Goal: Information Seeking & Learning: Check status

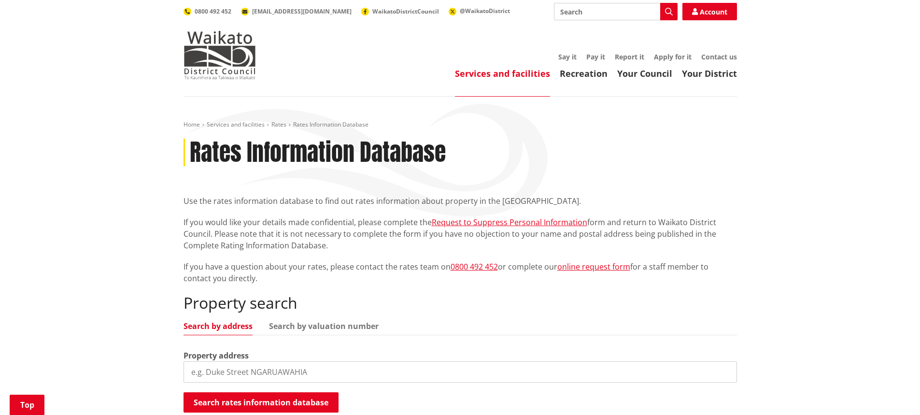
scroll to position [145, 0]
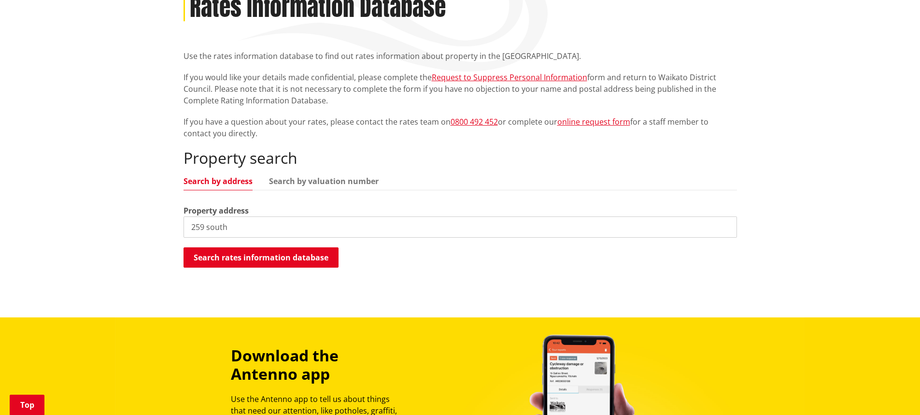
click at [275, 229] on input "259 south" at bounding box center [459, 226] width 553 height 21
click at [322, 260] on button "Search rates information database" at bounding box center [260, 257] width 155 height 20
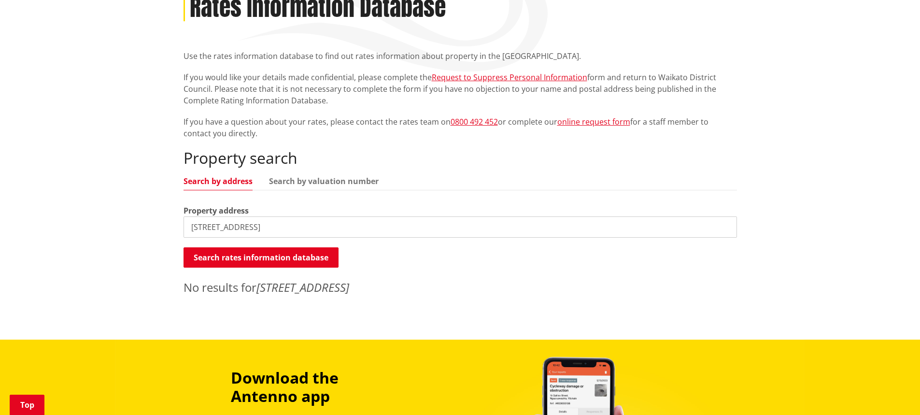
click at [203, 228] on input "[STREET_ADDRESS]" at bounding box center [459, 226] width 553 height 21
click at [314, 179] on link "Search by valuation number" at bounding box center [324, 181] width 110 height 8
drag, startPoint x: 310, startPoint y: 227, endPoint x: 186, endPoint y: 229, distance: 123.6
click at [186, 229] on input "[STREET_ADDRESS]" at bounding box center [459, 226] width 553 height 21
paste input "4841/61800"
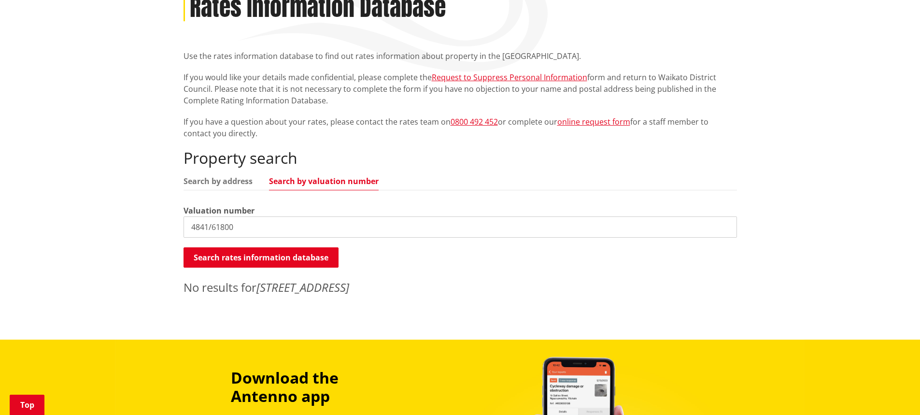
click at [277, 253] on button "Search rates information database" at bounding box center [260, 257] width 155 height 20
click at [288, 261] on button "Search rates information database" at bounding box center [260, 257] width 155 height 20
click at [247, 227] on input "4841/61800" at bounding box center [459, 226] width 553 height 21
type input "4841/61800"
click at [230, 258] on button "Search rates information database" at bounding box center [260, 257] width 155 height 20
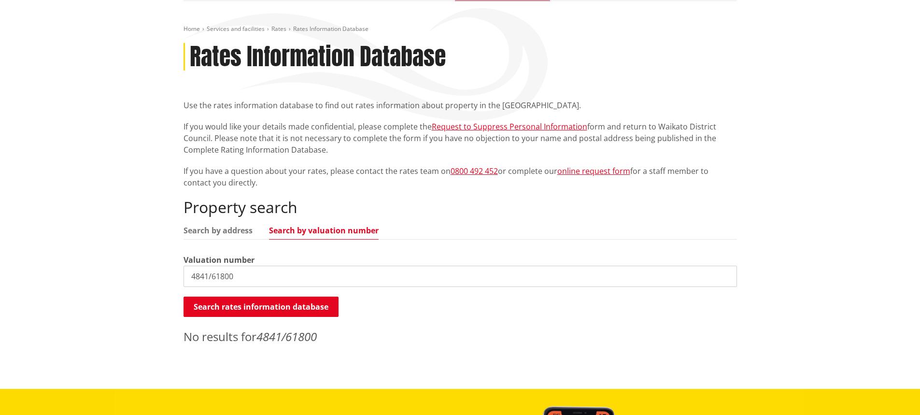
scroll to position [97, 0]
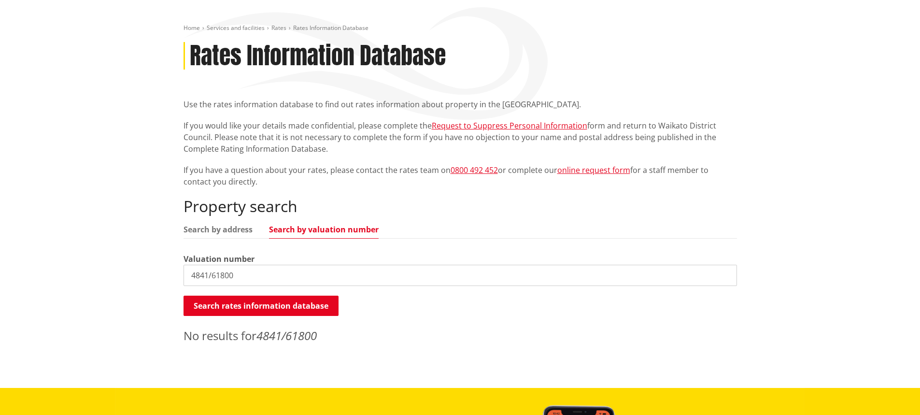
drag, startPoint x: 248, startPoint y: 279, endPoint x: 175, endPoint y: 283, distance: 73.0
click at [175, 283] on div "Home Services and facilities Rates Rates Information Database Rates Information…" at bounding box center [460, 194] width 920 height 388
click at [246, 271] on input "4841/61800" at bounding box center [459, 275] width 553 height 21
click at [219, 227] on link "Search by address" at bounding box center [217, 230] width 69 height 8
click at [232, 304] on button "Search rates information database" at bounding box center [260, 306] width 155 height 20
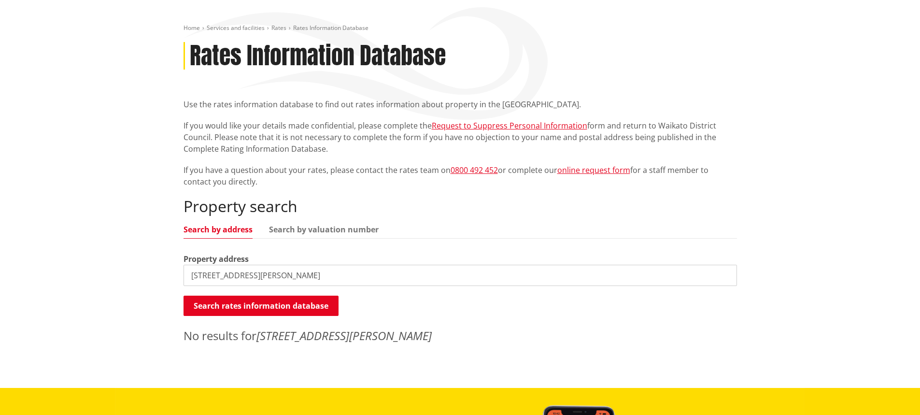
click at [274, 274] on input "[STREET_ADDRESS][PERSON_NAME]" at bounding box center [459, 275] width 553 height 21
drag, startPoint x: 342, startPoint y: 229, endPoint x: 324, endPoint y: 258, distance: 35.0
click at [342, 229] on link "Search by valuation number" at bounding box center [324, 230] width 110 height 8
click at [291, 275] on input "[STREET_ADDRESS][PERSON_NAME]" at bounding box center [459, 275] width 553 height 21
drag, startPoint x: 289, startPoint y: 278, endPoint x: 184, endPoint y: 279, distance: 105.3
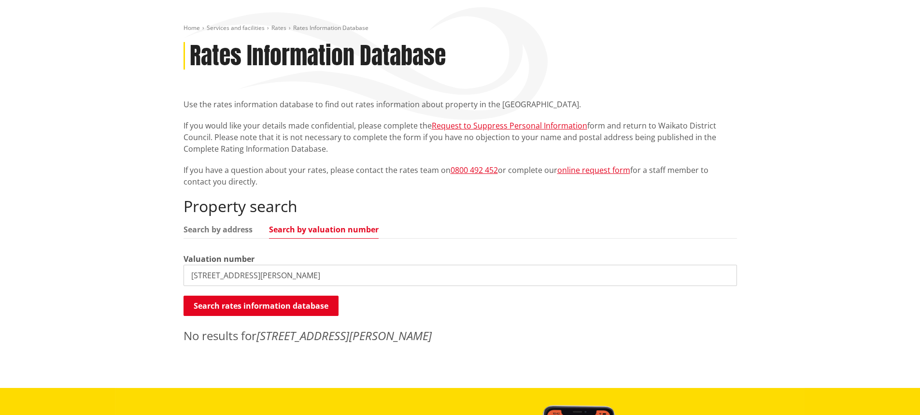
click at [184, 279] on input "[STREET_ADDRESS][PERSON_NAME]" at bounding box center [459, 275] width 553 height 21
paste input "020/29009"
type input "5020/29009"
click at [248, 303] on button "Search rates information database" at bounding box center [260, 306] width 155 height 20
